Goal: Find specific page/section: Find specific page/section

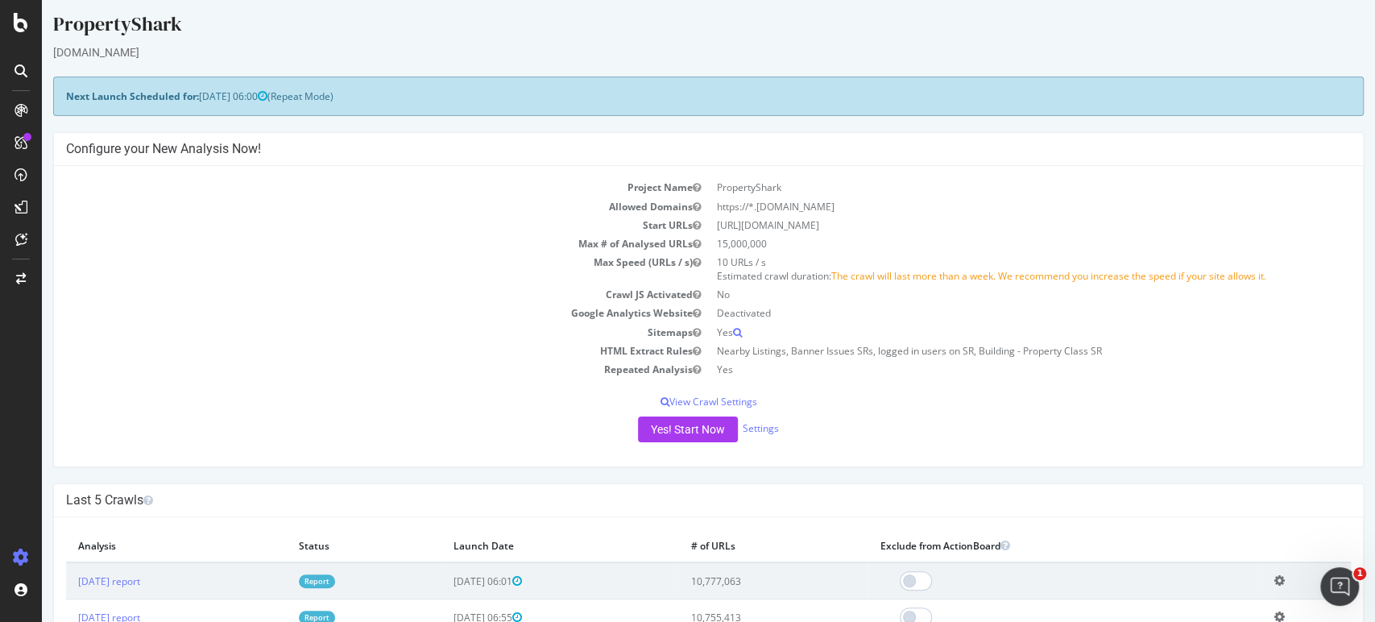
scroll to position [89, 0]
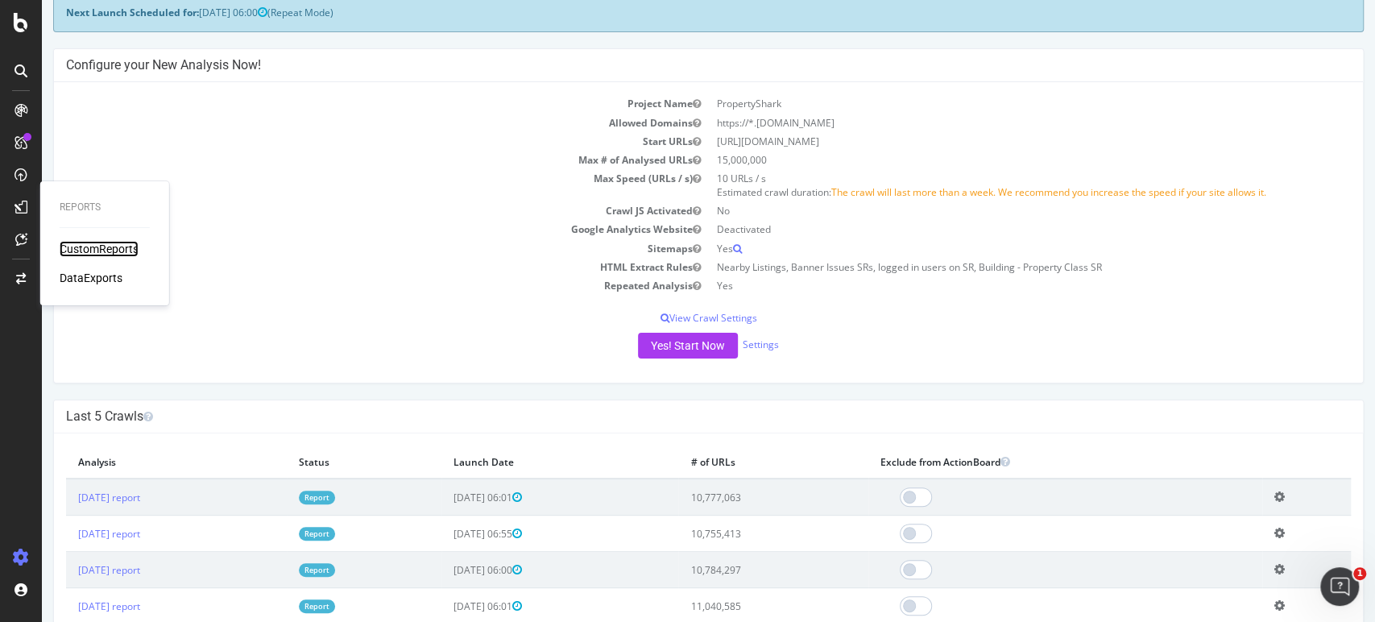
click at [73, 244] on div "CustomReports" at bounding box center [99, 249] width 79 height 16
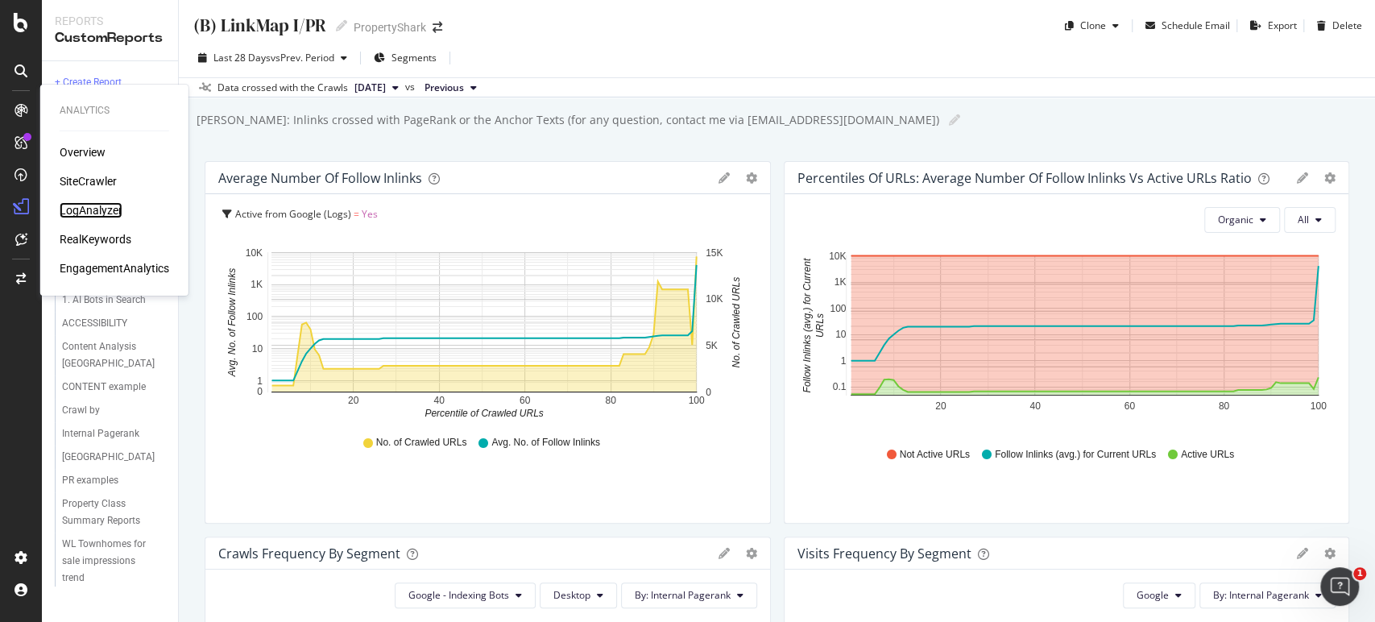
click at [97, 202] on div "LogAnalyzer" at bounding box center [91, 210] width 63 height 16
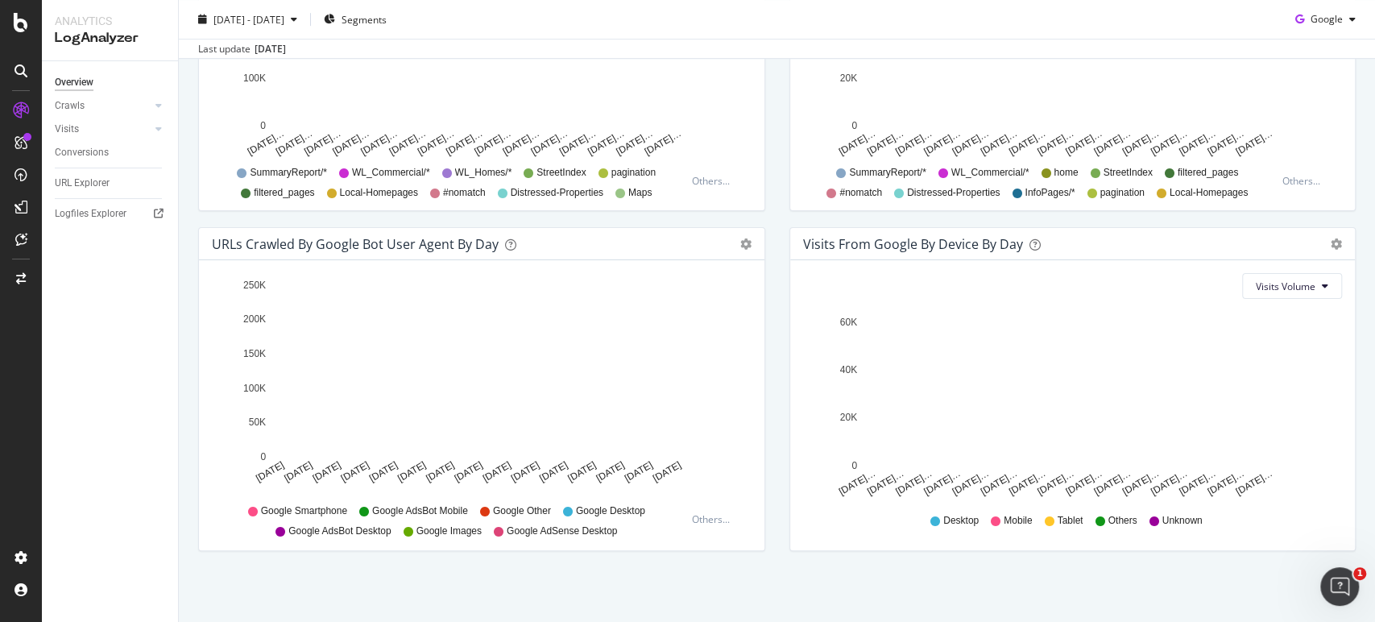
scroll to position [720, 0]
